Goal: Use online tool/utility: Utilize a website feature to perform a specific function

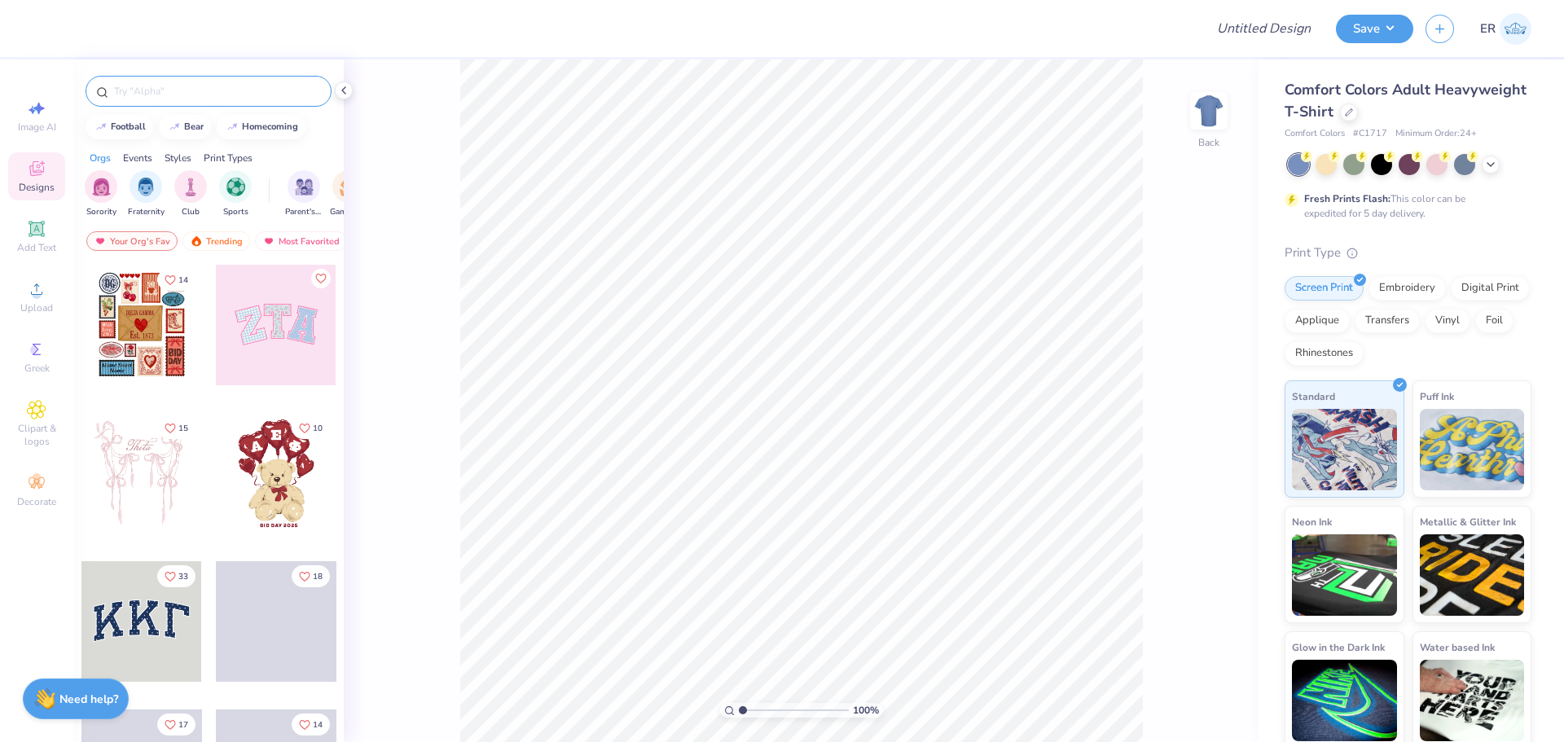
click at [205, 91] on input "text" at bounding box center [216, 91] width 209 height 16
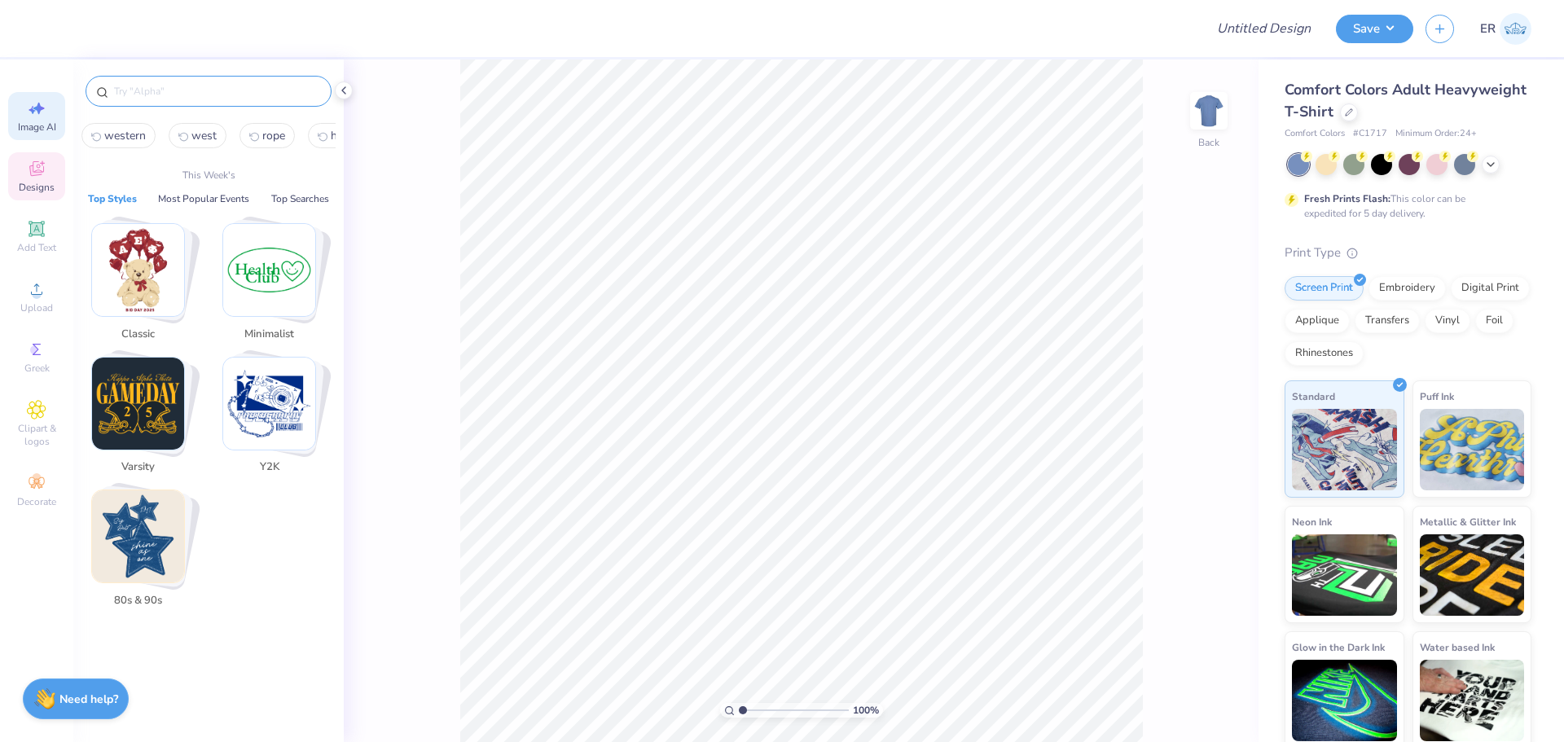
click at [41, 123] on span "Image AI" at bounding box center [37, 127] width 38 height 13
select select "4"
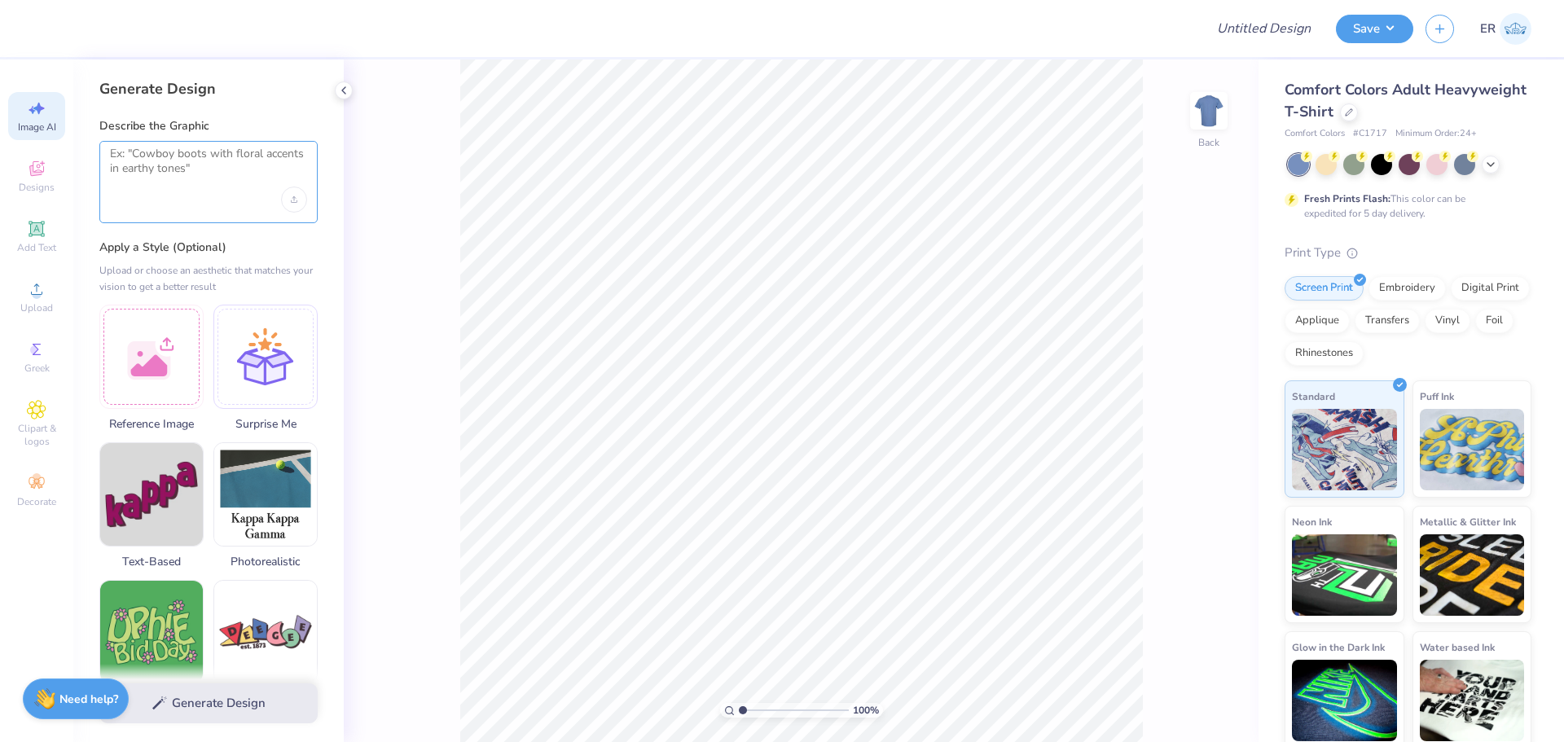
click at [191, 167] on textarea at bounding box center [208, 167] width 197 height 41
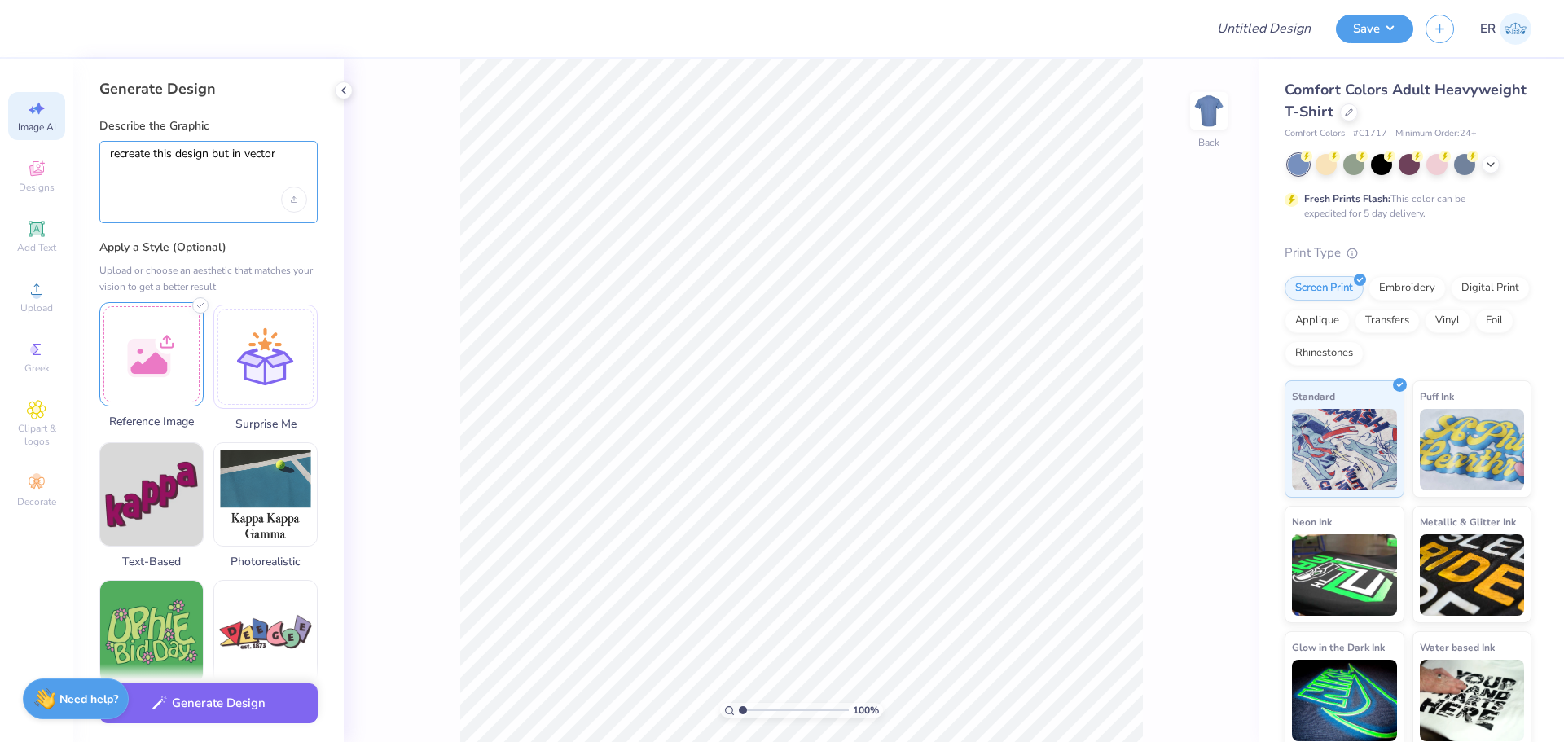
type textarea "recreate this design but in vector"
click at [148, 359] on div at bounding box center [151, 354] width 104 height 104
click at [288, 208] on div "Upload image" at bounding box center [294, 200] width 26 height 26
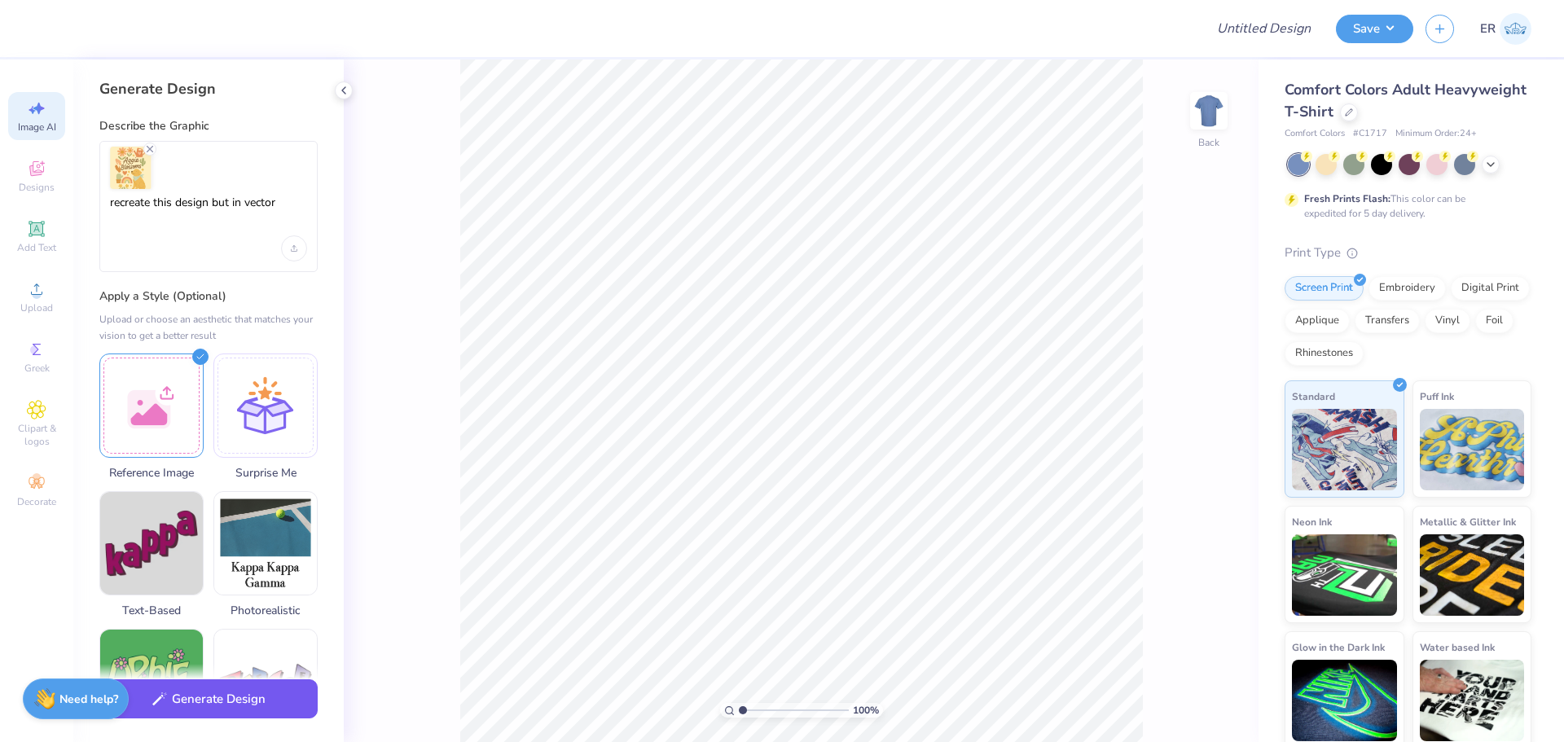
click at [263, 707] on button "Generate Design" at bounding box center [208, 700] width 218 height 40
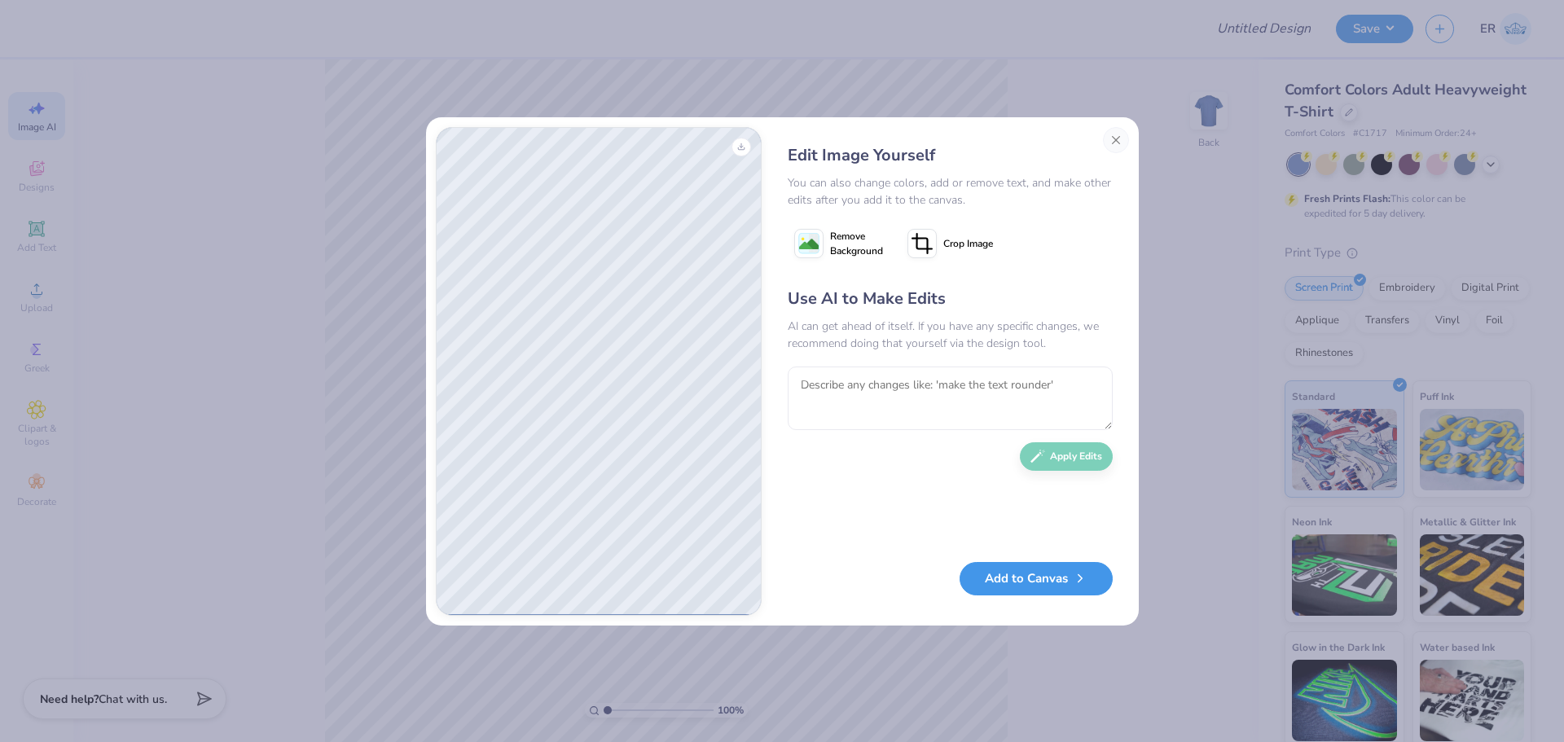
click at [1055, 585] on button "Add to Canvas" at bounding box center [1036, 578] width 153 height 33
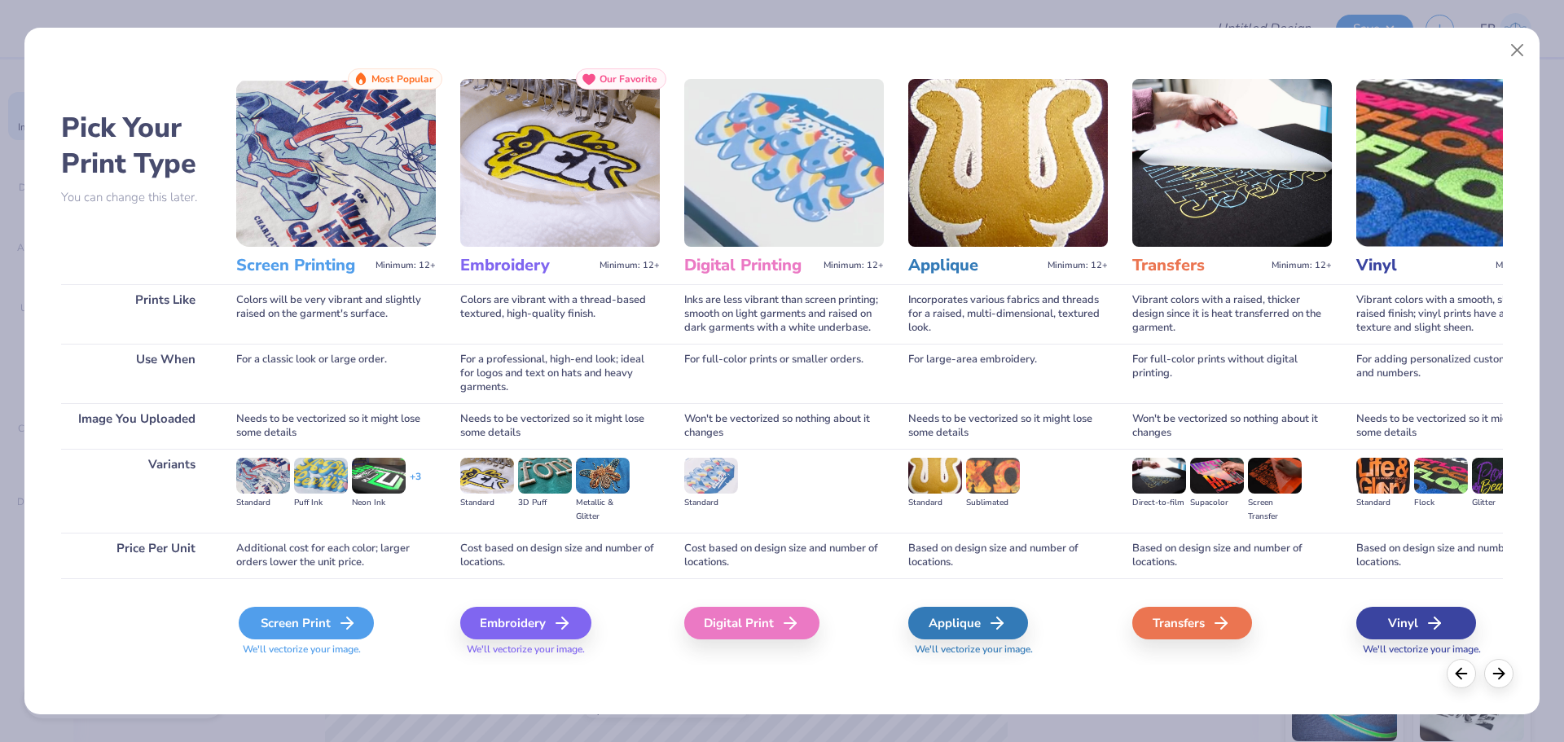
click at [323, 611] on div "Screen Print" at bounding box center [306, 623] width 135 height 33
click at [311, 627] on div "Screen Print" at bounding box center [306, 623] width 135 height 33
click at [430, 92] on img at bounding box center [336, 163] width 200 height 168
click at [390, 146] on img at bounding box center [336, 163] width 200 height 168
